Goal: Task Accomplishment & Management: Complete application form

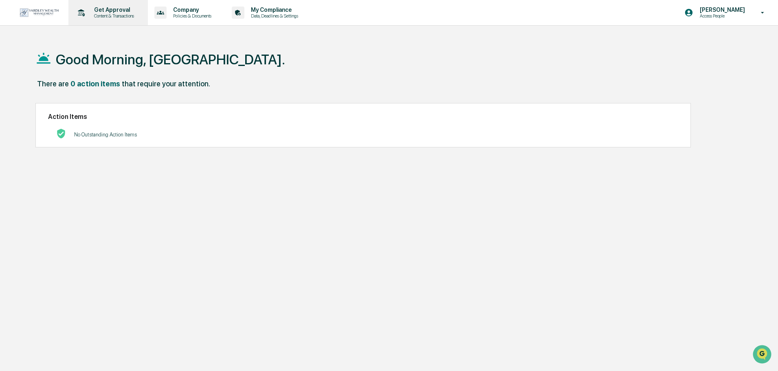
click at [111, 17] on p "Content & Transactions" at bounding box center [113, 16] width 51 height 6
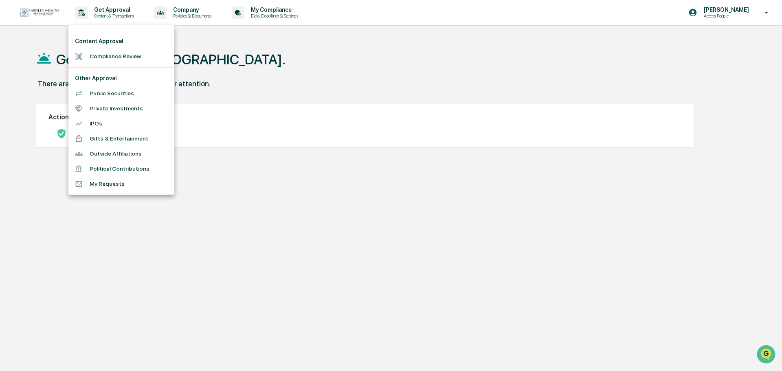
click at [115, 56] on li "Compliance Review" at bounding box center [121, 56] width 106 height 15
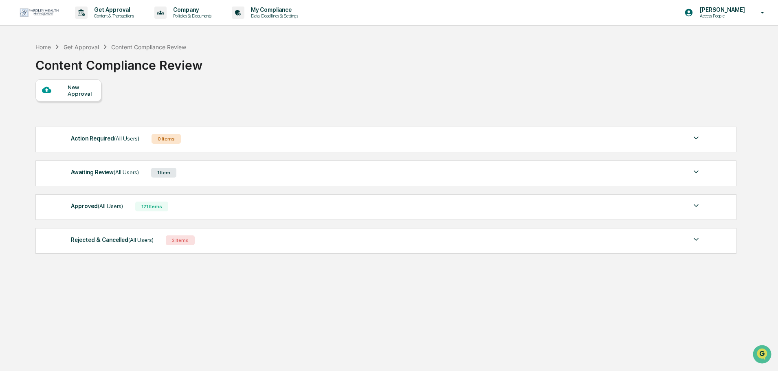
click at [77, 86] on div "New Approval" at bounding box center [81, 90] width 27 height 13
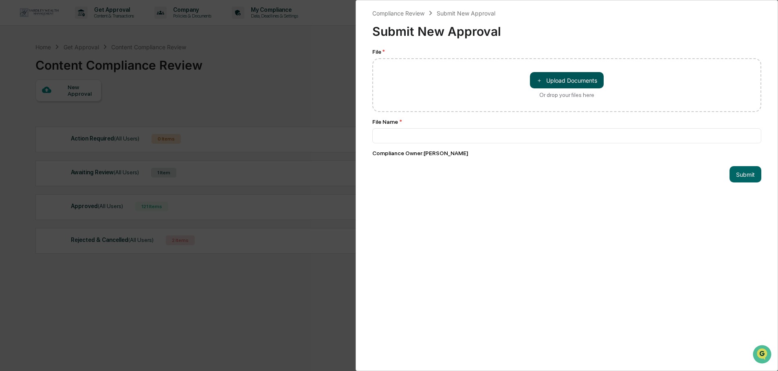
click at [548, 77] on button "＋ Upload Documents" at bounding box center [567, 80] width 74 height 16
type input "**********"
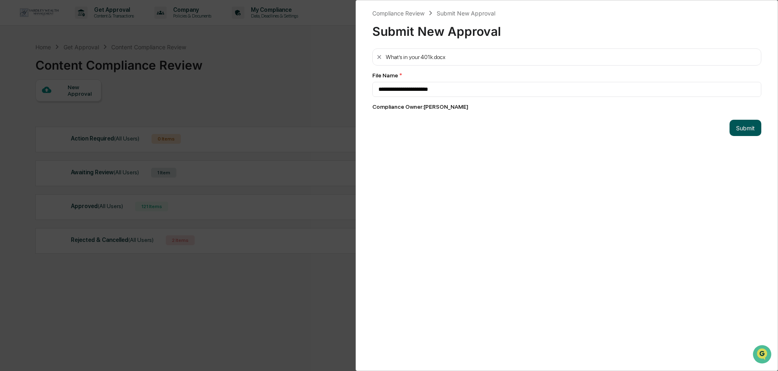
click at [742, 128] on button "Submit" at bounding box center [746, 128] width 32 height 16
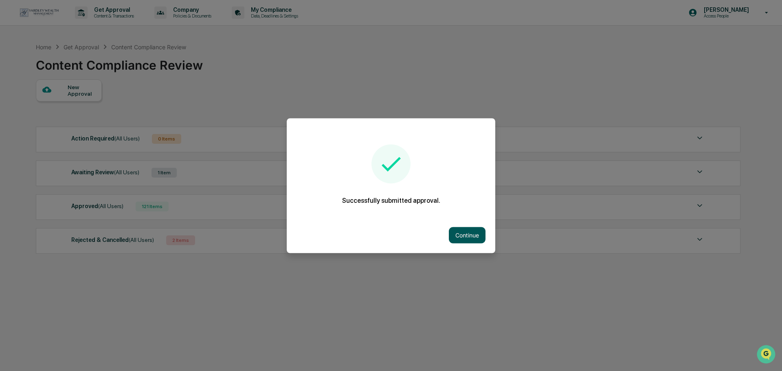
click at [467, 239] on button "Continue" at bounding box center [467, 235] width 37 height 16
